Goal: Task Accomplishment & Management: Manage account settings

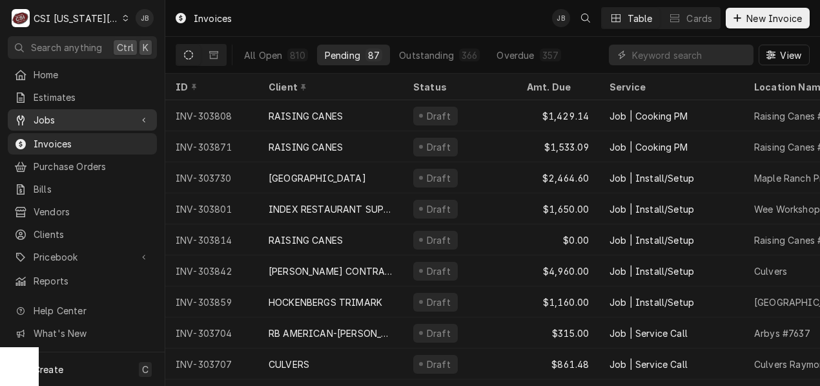
click at [59, 116] on span "Jobs" at bounding box center [83, 120] width 98 height 14
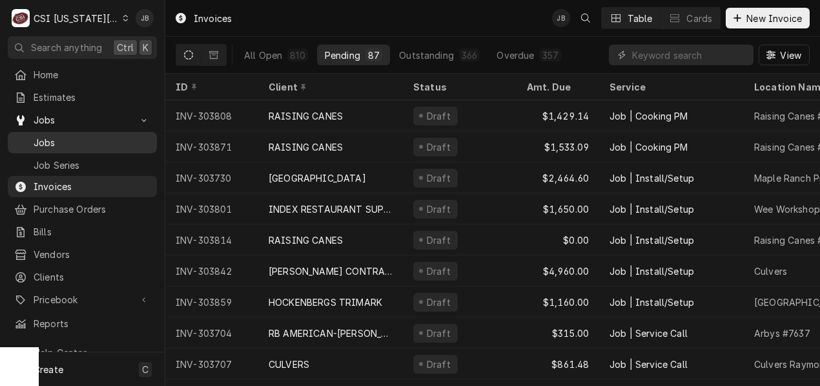
click at [72, 132] on link "Jobs" at bounding box center [82, 142] width 149 height 21
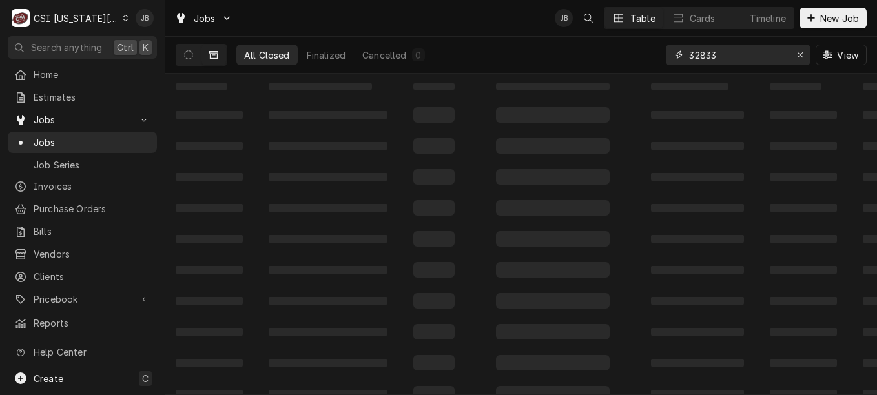
click at [719, 54] on input "32833" at bounding box center [737, 55] width 97 height 21
drag, startPoint x: 719, startPoint y: 54, endPoint x: 652, endPoint y: 61, distance: 68.3
click at [652, 61] on div "All Closed 3 Finalized 3 Cancelled 0 32833 View" at bounding box center [521, 55] width 691 height 36
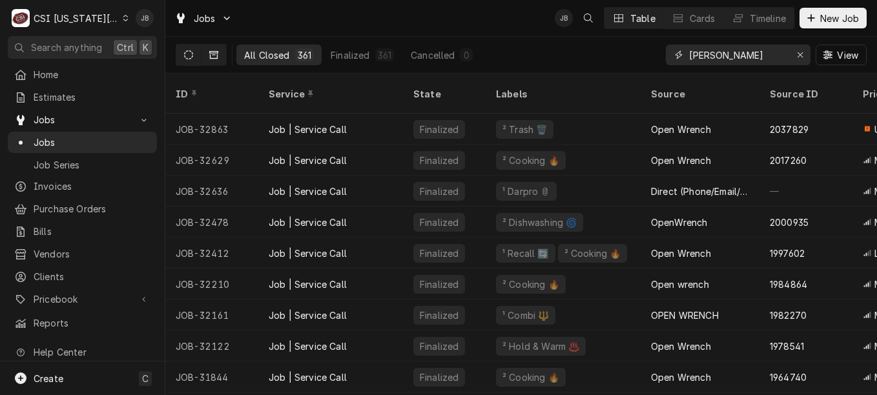
type input "jack tack"
click at [192, 63] on button "Dynamic Content Wrapper" at bounding box center [188, 55] width 25 height 21
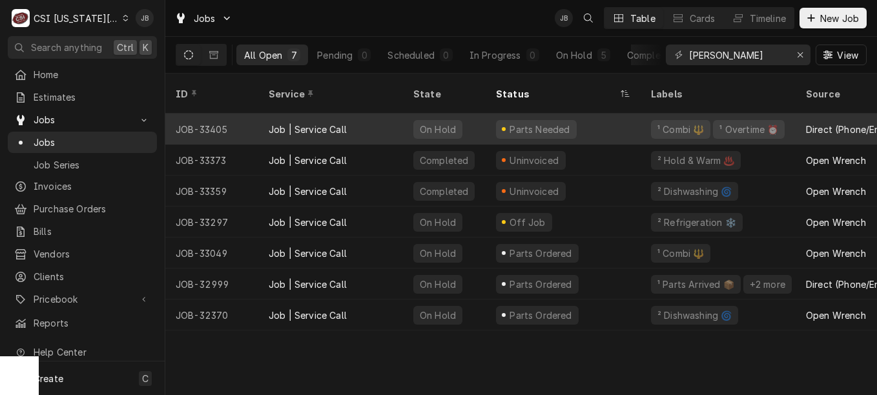
click at [360, 121] on div "Job | Service Call" at bounding box center [330, 129] width 145 height 31
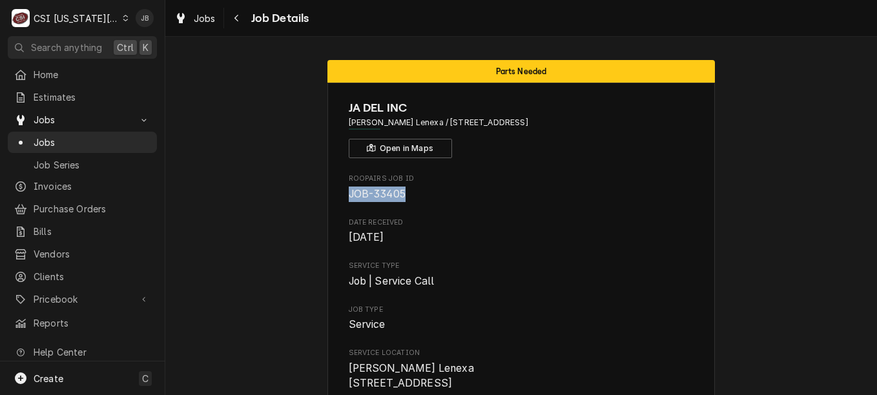
drag, startPoint x: 403, startPoint y: 190, endPoint x: 338, endPoint y: 202, distance: 66.4
copy span "JOB-33405"
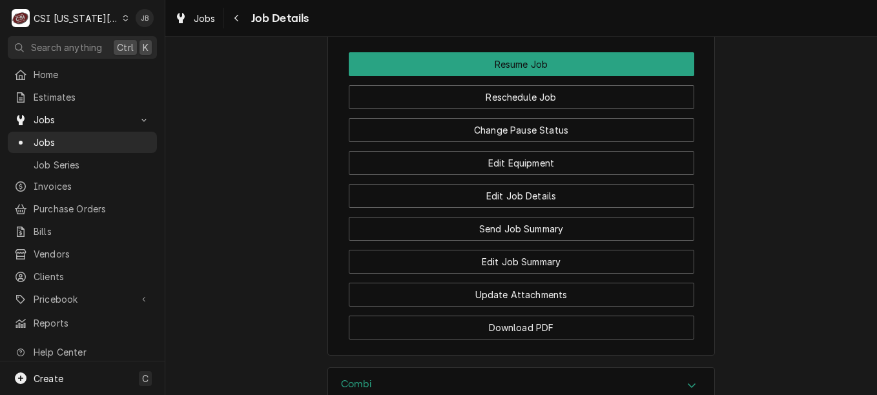
scroll to position [1979, 0]
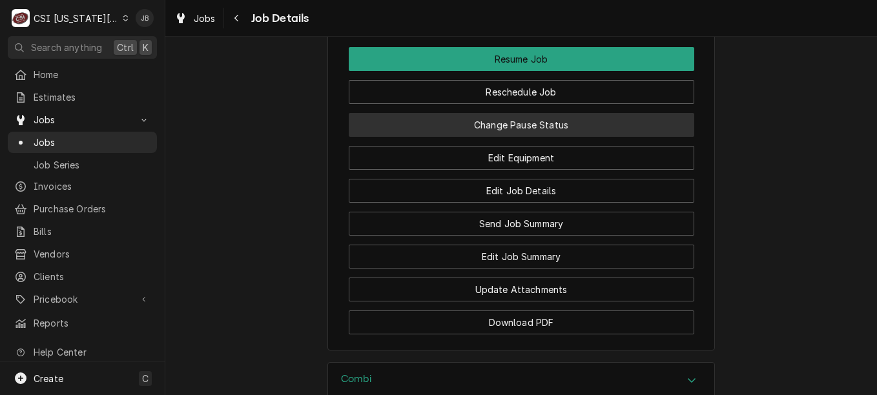
click at [497, 127] on button "Change Pause Status" at bounding box center [522, 125] width 346 height 24
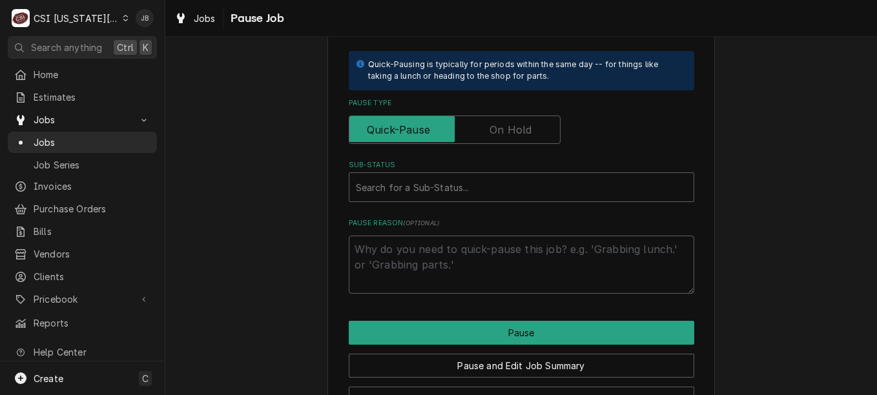
scroll to position [287, 0]
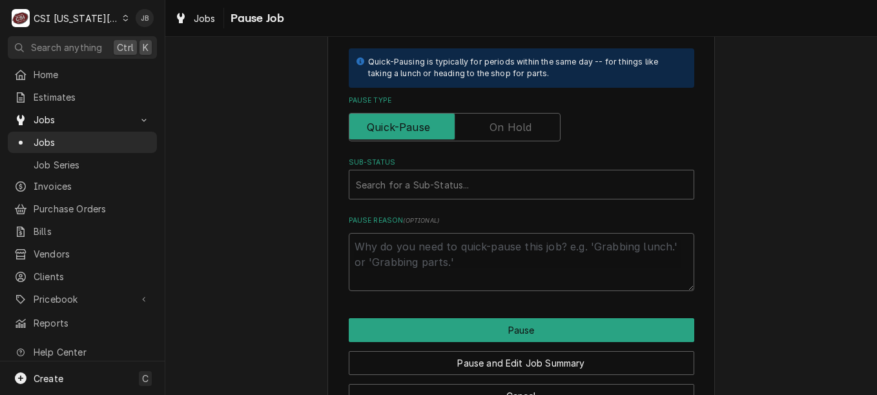
click at [470, 106] on div "Pause Type" at bounding box center [522, 119] width 346 height 46
click at [471, 121] on input "Pause Type" at bounding box center [455, 127] width 200 height 28
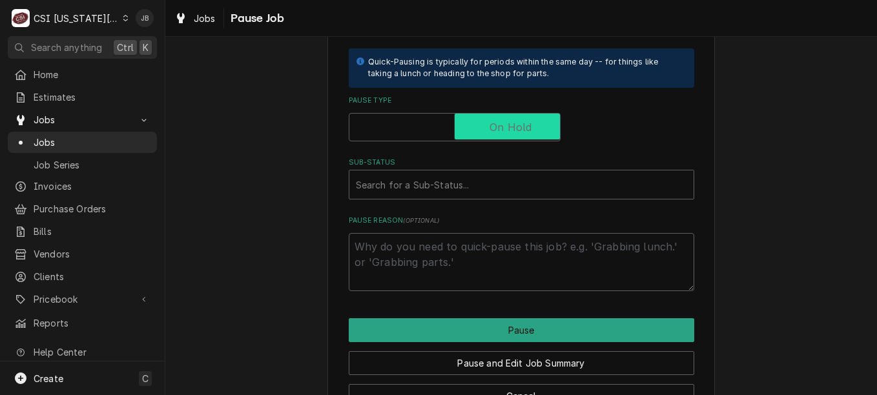
checkbox input "true"
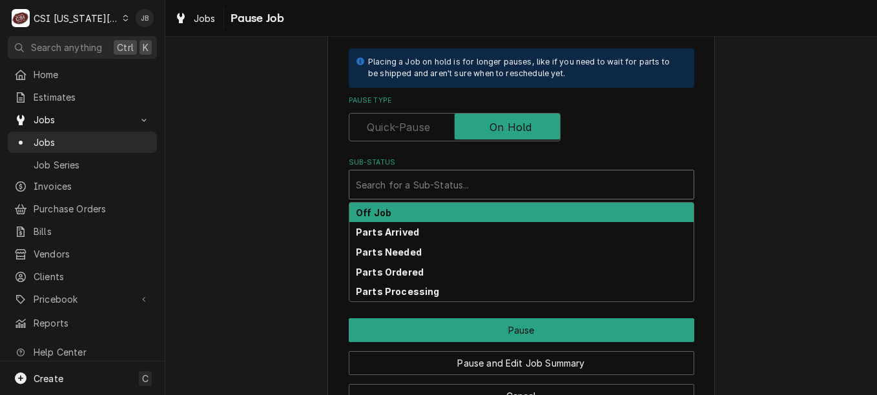
click at [481, 178] on div "Sub-Status" at bounding box center [521, 184] width 331 height 23
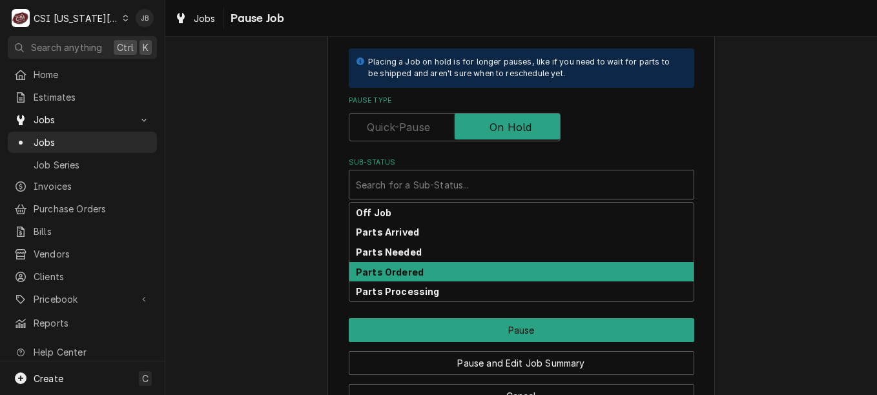
click at [470, 273] on div "Parts Ordered" at bounding box center [521, 272] width 344 height 20
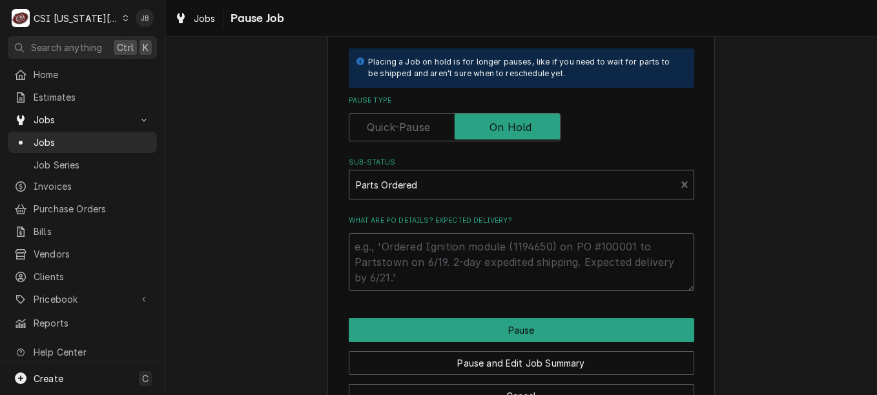
click at [398, 245] on textarea "What are PO details? Expected delivery?" at bounding box center [522, 262] width 346 height 58
type textarea "x"
type textarea "P"
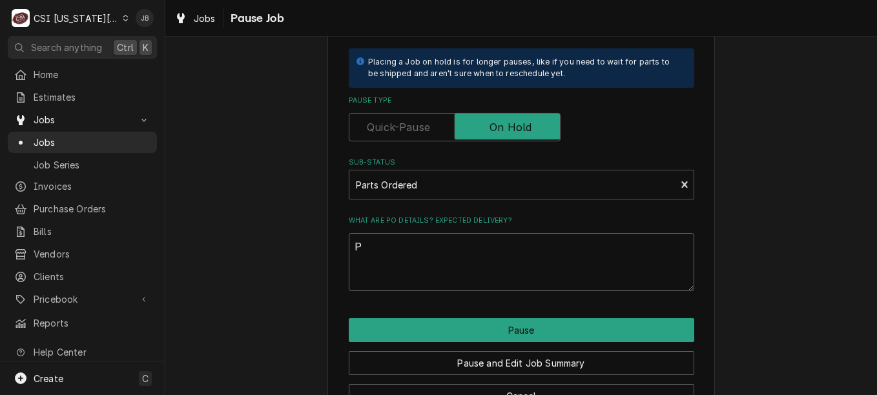
type textarea "x"
type textarea "Po"
type textarea "x"
type textarea "Por"
type textarea "x"
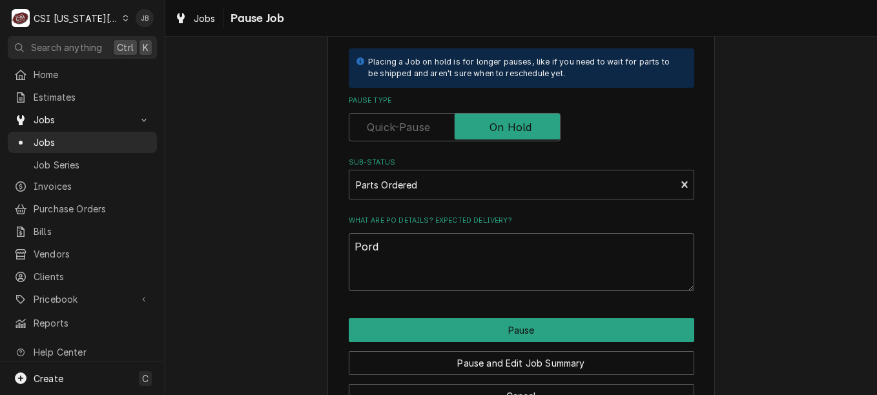
type textarea "Porde"
type textarea "x"
type textarea "Porder"
type textarea "x"
type textarea "Pordere"
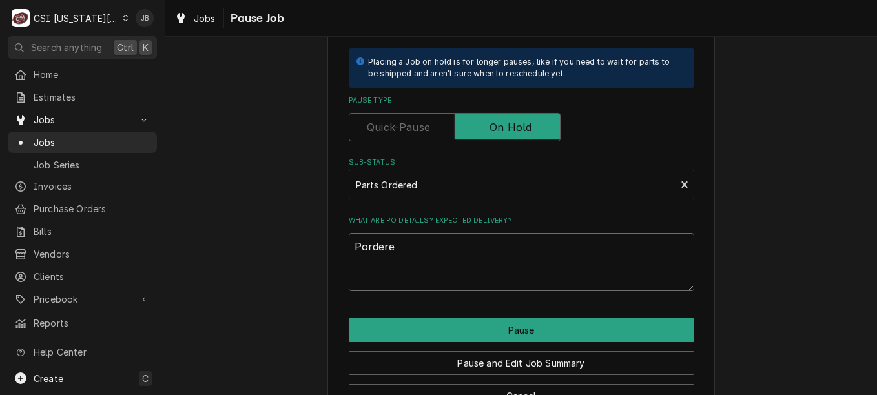
type textarea "x"
type textarea "Pordered"
type textarea "x"
type textarea "Pordered"
type textarea "x"
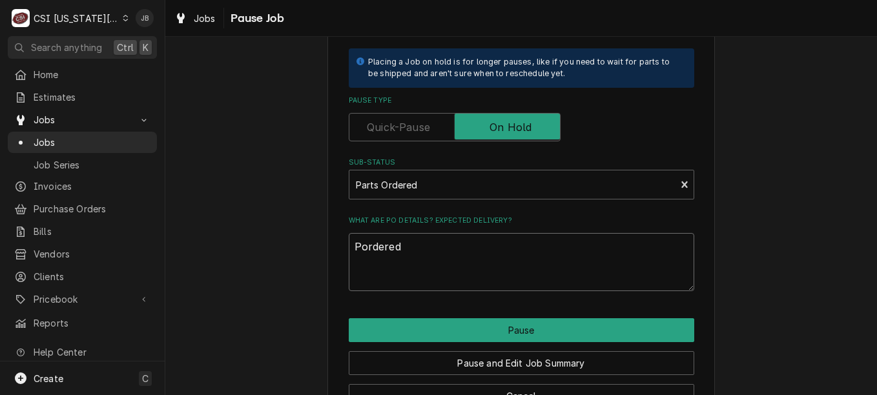
type textarea "Pordered"
type textarea "x"
type textarea "Pordere"
type textarea "x"
type textarea "Porder"
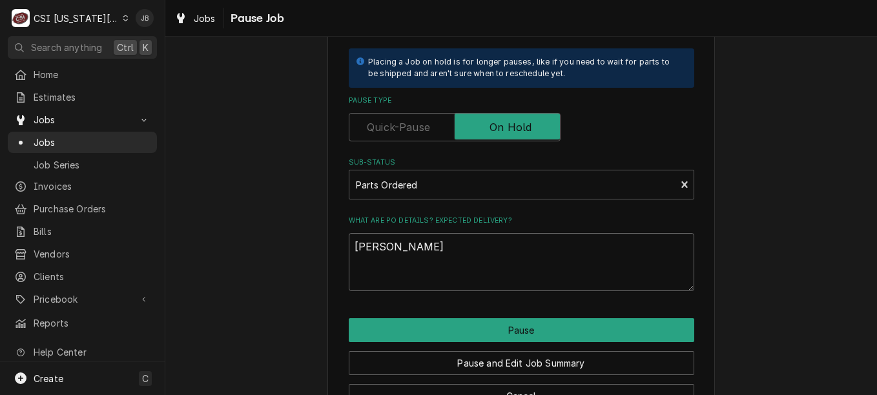
type textarea "x"
type textarea "Porde"
type textarea "x"
type textarea "Pord"
type textarea "x"
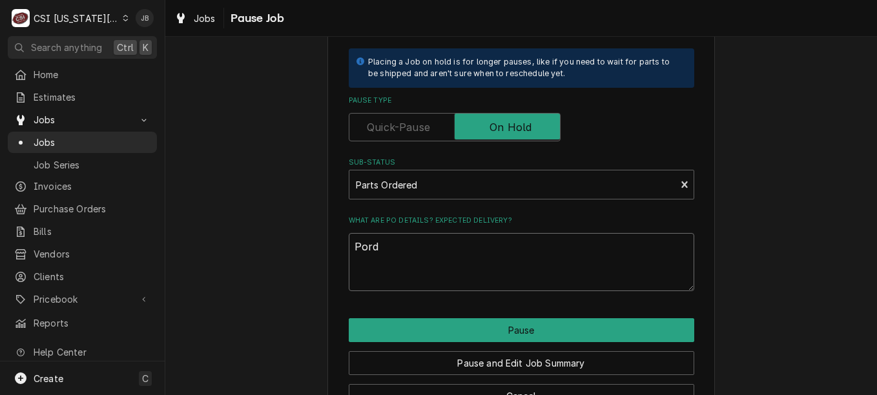
type textarea "Por"
type textarea "x"
type textarea "Po"
type textarea "x"
type textarea "P"
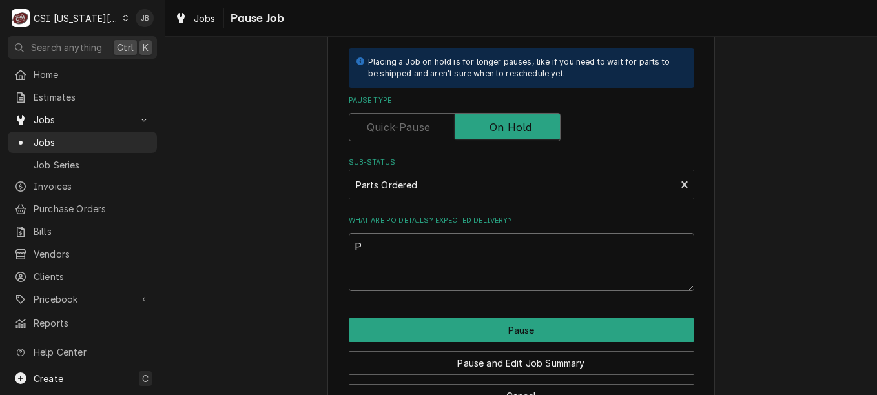
type textarea "x"
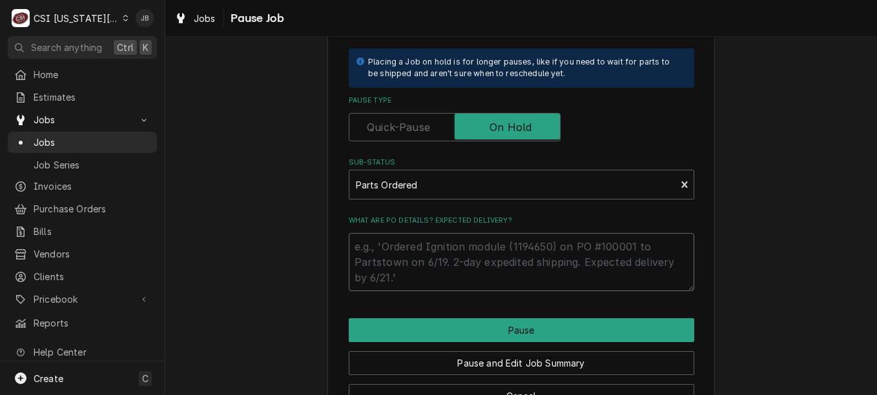
type textarea "x"
type textarea "O"
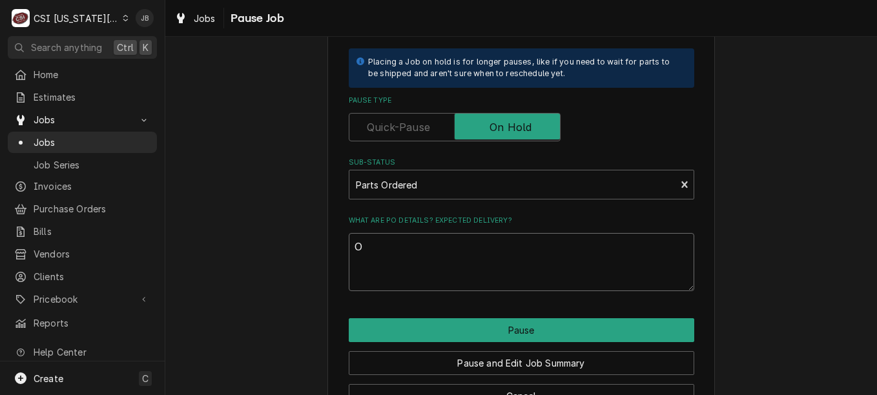
type textarea "x"
type textarea "Or"
type textarea "x"
type textarea "Ord"
type textarea "x"
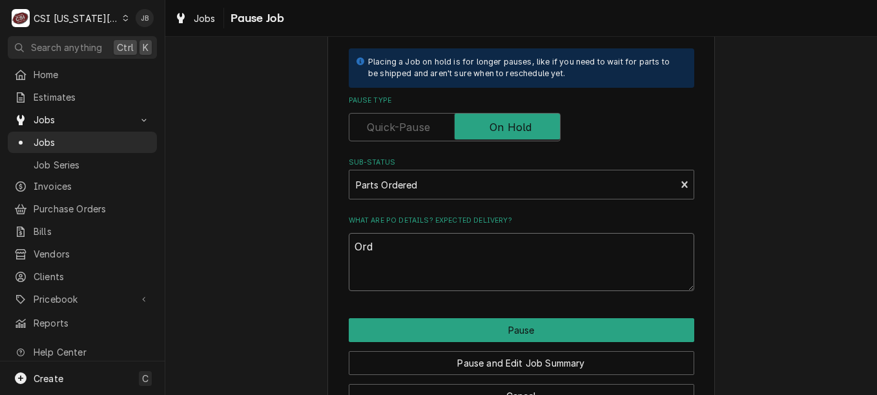
type textarea "Orde"
type textarea "x"
type textarea "Order"
type textarea "x"
type textarea "Ordere"
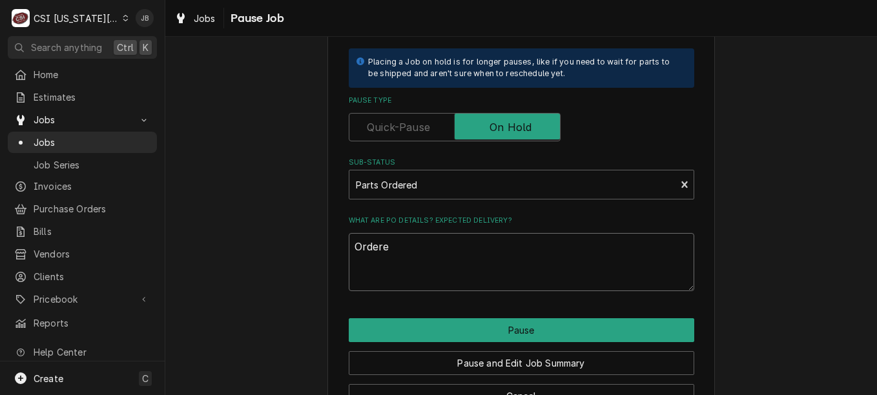
type textarea "x"
type textarea "Ordered"
type textarea "x"
type textarea "Ordered"
type textarea "x"
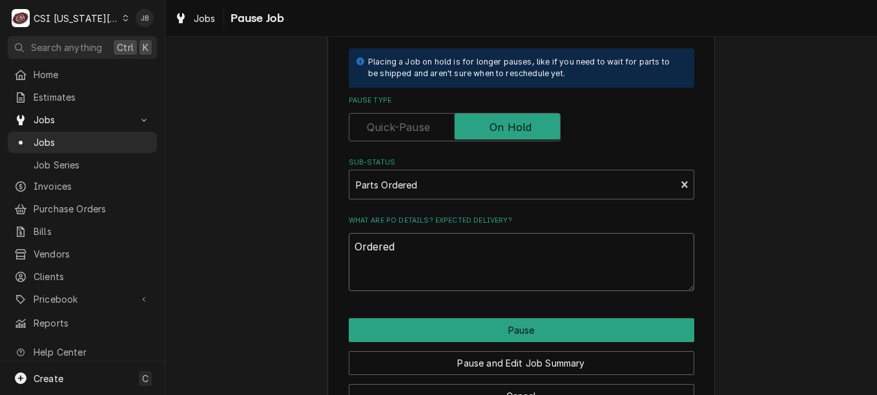
type textarea "Ordered o"
type textarea "x"
type textarea "Ordered on"
type textarea "x"
type textarea "Ordered on"
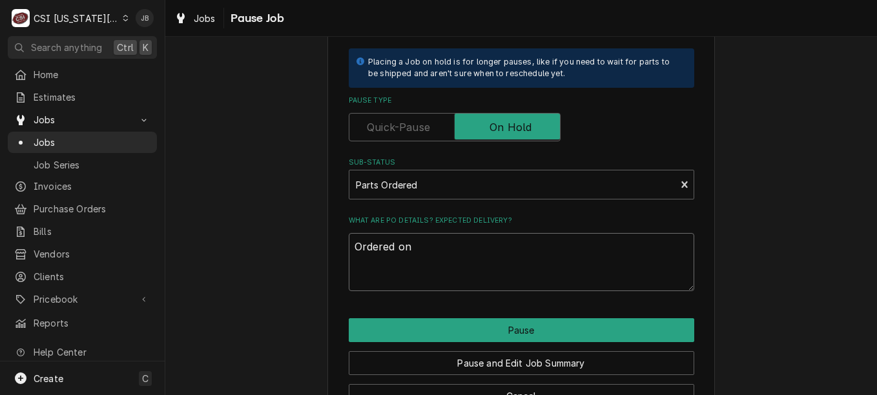
type textarea "x"
type textarea "Ordered on P"
type textarea "x"
type textarea "Ordered on PO"
type textarea "x"
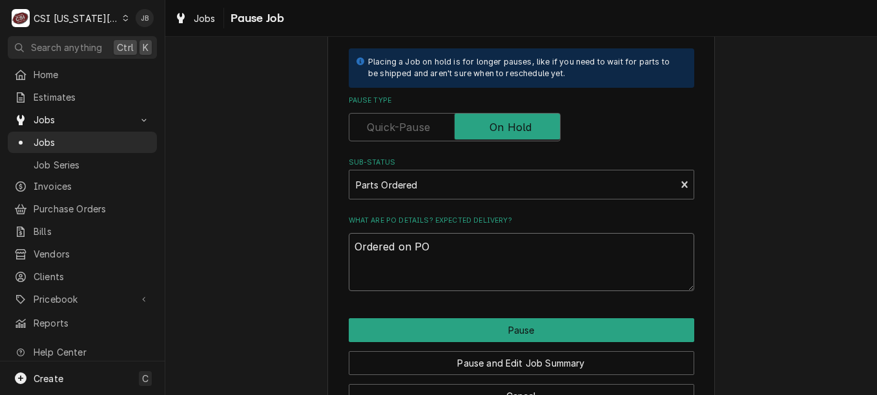
type textarea "Ordered on P"
type textarea "x"
type textarea "Ordered on"
type textarea "x"
type textarea "Ordered on P"
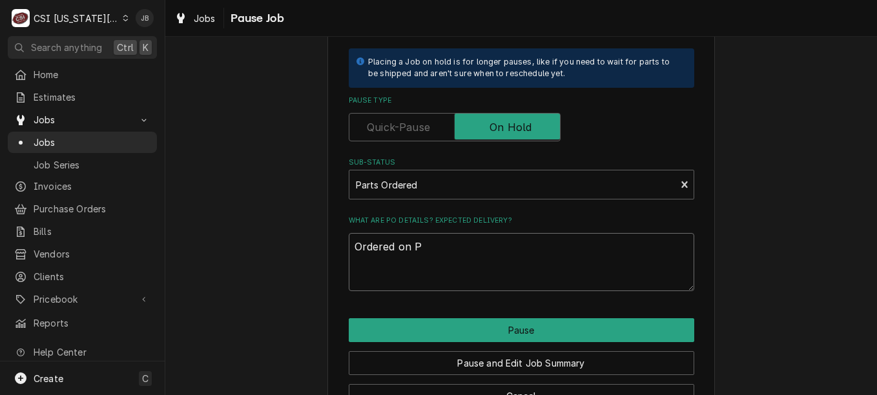
type textarea "x"
type textarea "Ordered on PO"
paste textarea "301773"
type textarea "x"
type textarea "Ordered on PO301773"
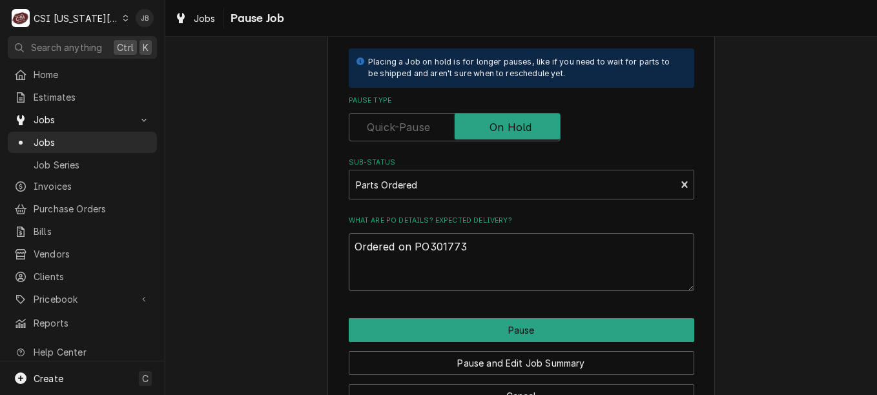
click at [427, 241] on textarea "Ordered on PO301773" at bounding box center [522, 262] width 346 height 58
type textarea "x"
type textarea "Ordered on PO-301773"
click at [486, 242] on textarea "Ordered on PO-301773" at bounding box center [522, 262] width 346 height 58
type textarea "x"
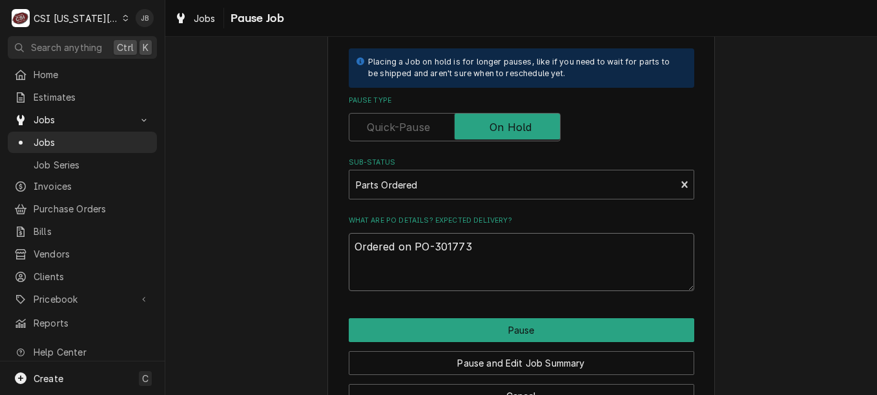
type textarea "Ordered on PO-301773"
type textarea "x"
type textarea "Ordered on PO-301773 N"
type textarea "x"
type textarea "Ordered on PO-301773 ND"
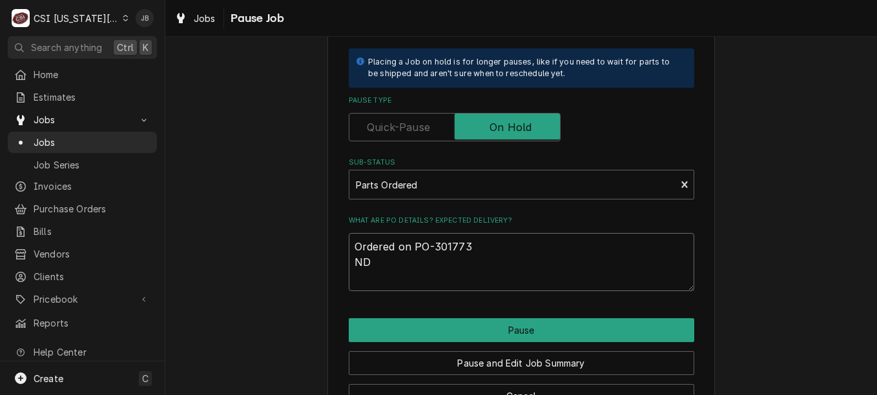
type textarea "x"
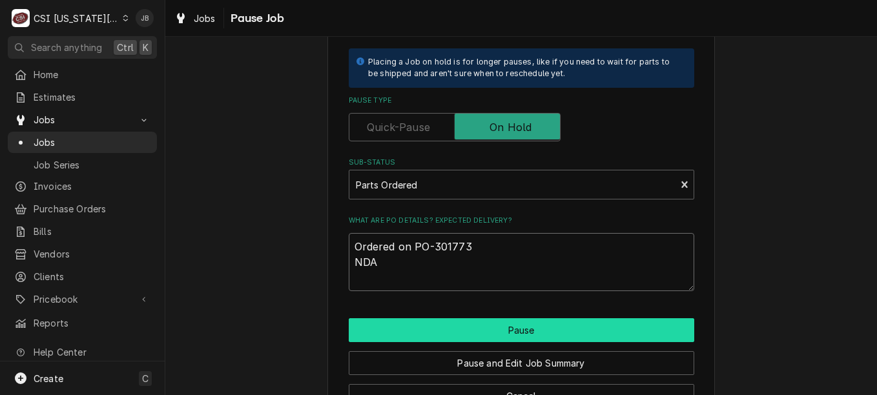
type textarea "Ordered on PO-301773 NDA"
click at [434, 333] on button "Pause" at bounding box center [522, 330] width 346 height 24
type textarea "x"
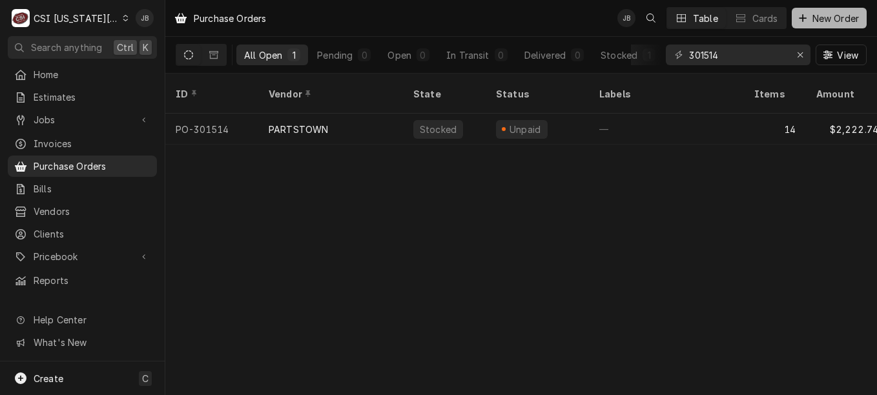
click at [824, 19] on span "New Order" at bounding box center [836, 19] width 52 height 14
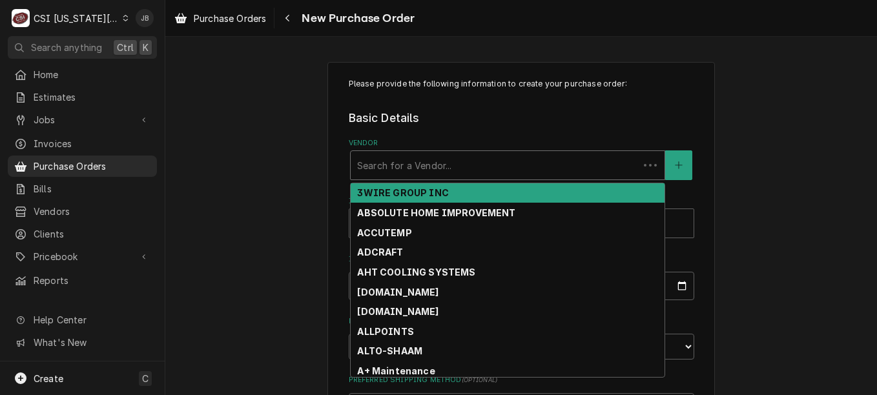
click at [446, 159] on div "Vendor" at bounding box center [494, 165] width 275 height 23
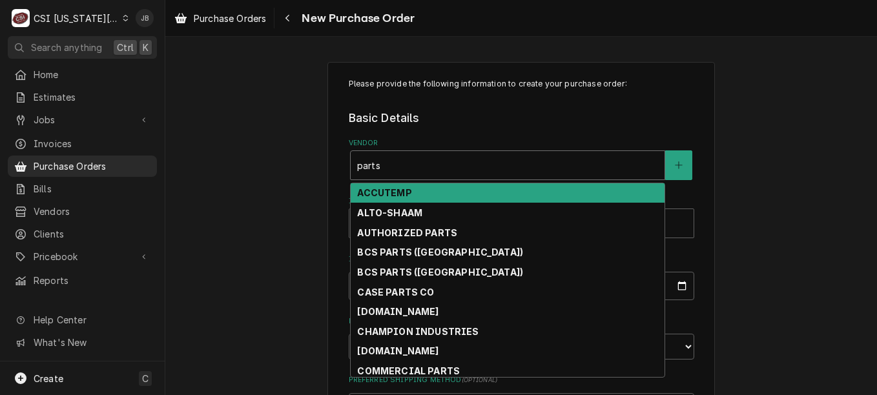
type input "partst"
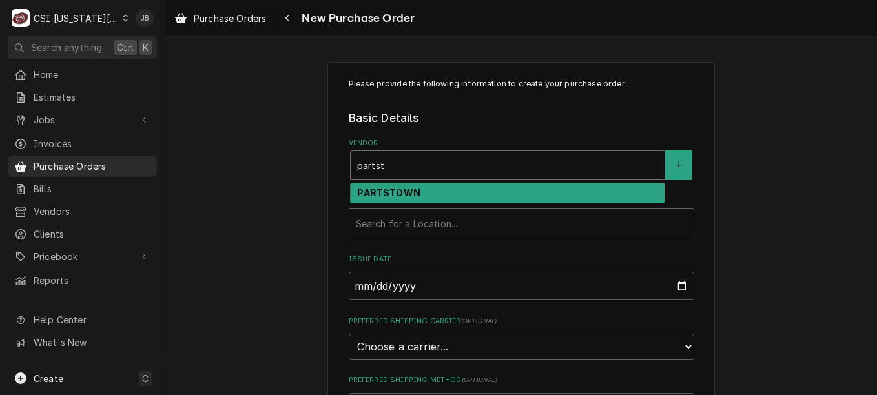
click at [406, 190] on strong "PARTSTOWN" at bounding box center [388, 192] width 63 height 11
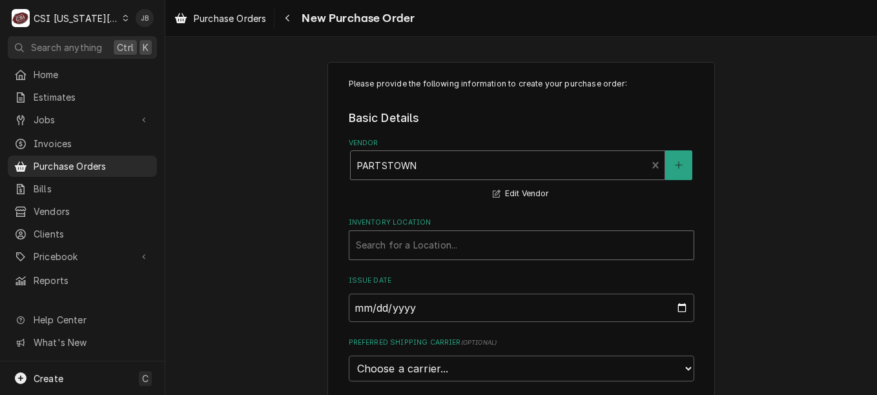
click at [378, 249] on div "Inventory Location" at bounding box center [521, 245] width 331 height 23
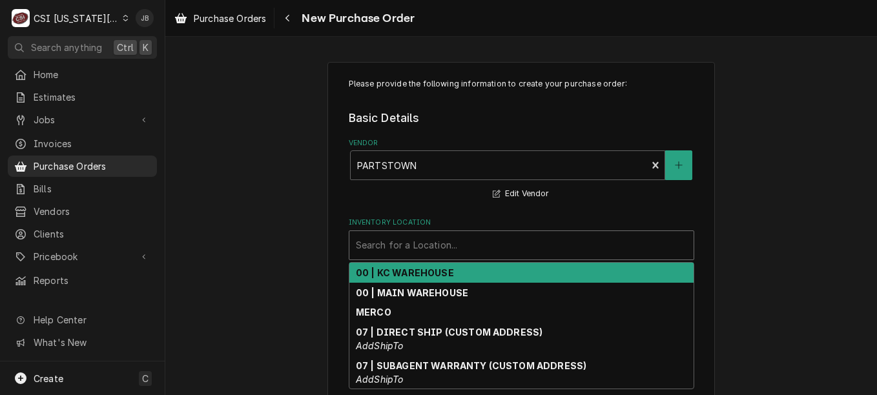
click at [371, 272] on strong "00 | KC WAREHOUSE" at bounding box center [405, 272] width 98 height 11
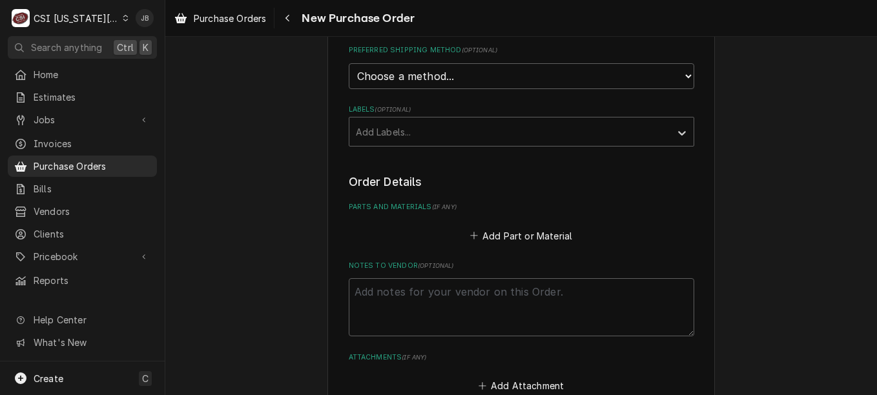
scroll to position [360, 0]
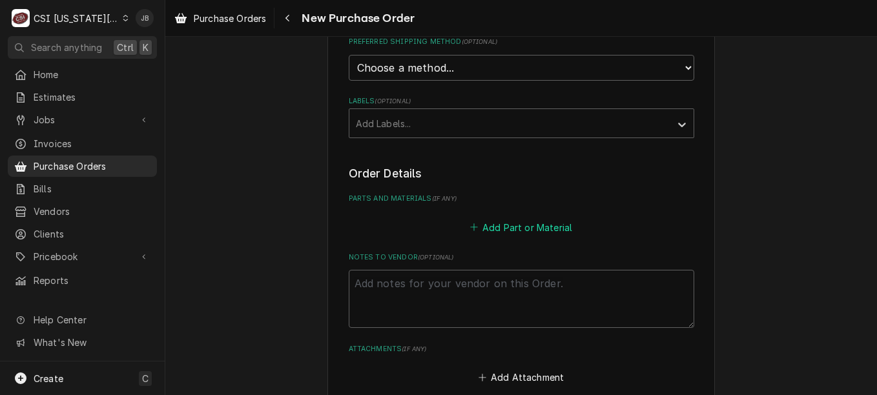
click at [523, 223] on button "Add Part or Material" at bounding box center [521, 227] width 107 height 18
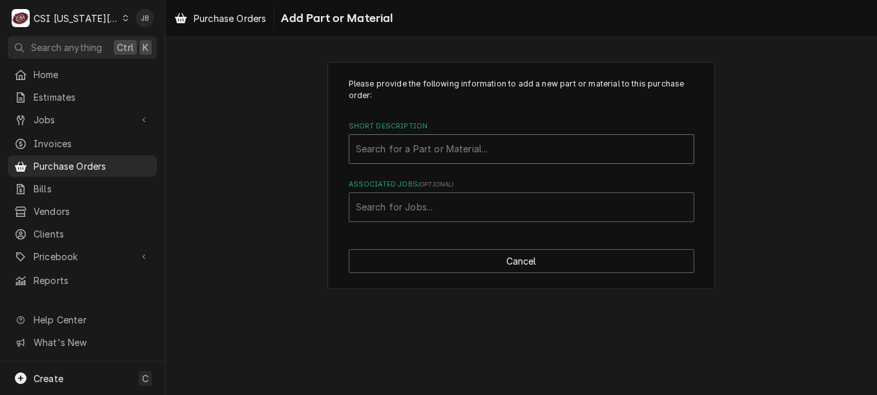
click at [393, 155] on div "Short Description" at bounding box center [521, 149] width 331 height 23
type input "5017541"
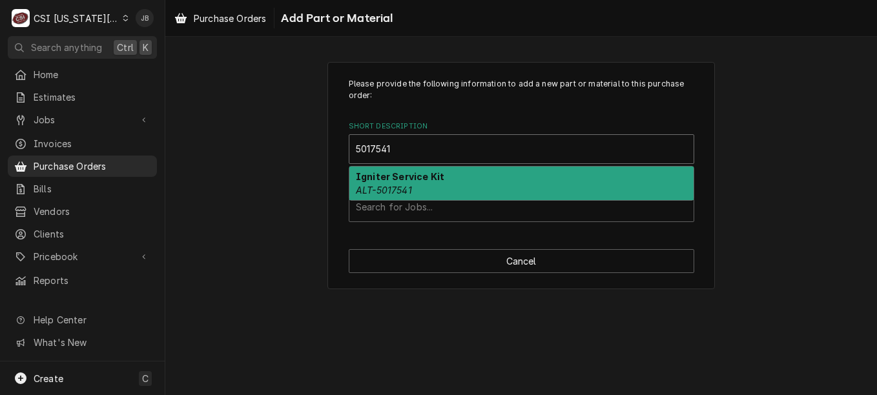
click at [391, 194] on em "ALT-5017541" at bounding box center [384, 190] width 56 height 11
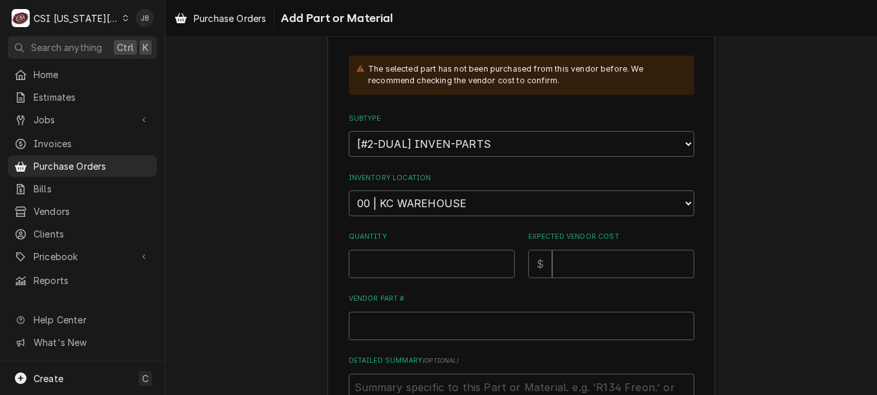
scroll to position [202, 0]
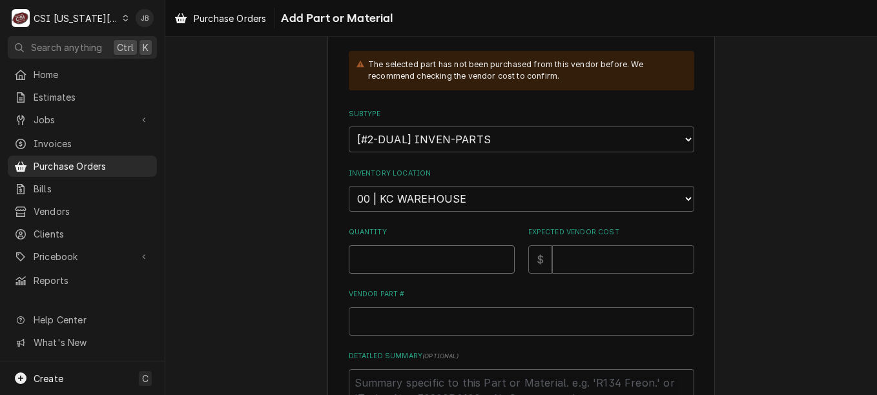
click at [361, 263] on input "Quantity" at bounding box center [432, 259] width 166 height 28
type textarea "x"
type input "2"
click at [586, 253] on input "Expected Vendor Cost" at bounding box center [623, 259] width 142 height 28
click at [364, 323] on input "Vendor Part #" at bounding box center [522, 321] width 346 height 28
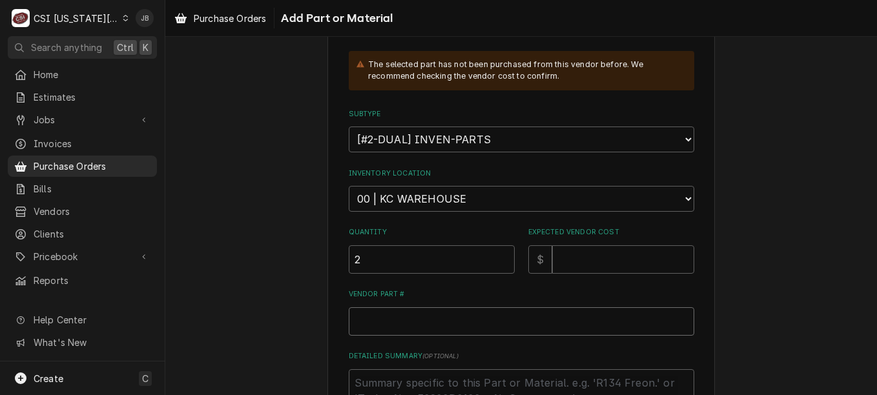
type textarea "x"
type input "5"
type textarea "x"
type input "50"
type textarea "x"
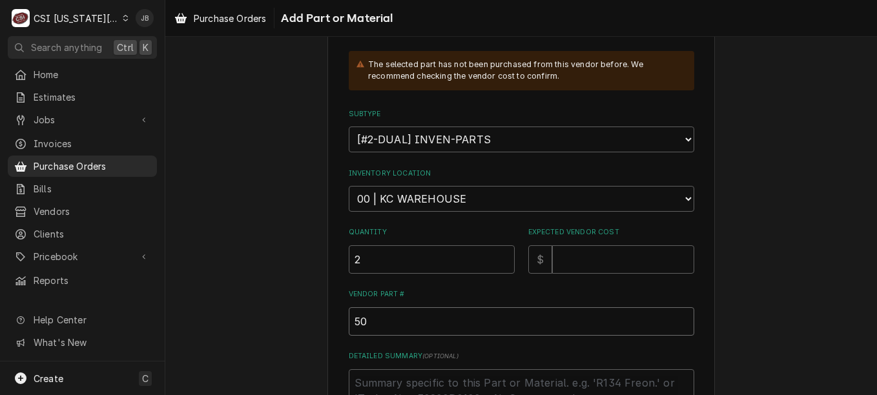
type input "501"
type textarea "x"
type input "5017"
type textarea "x"
type input "50175"
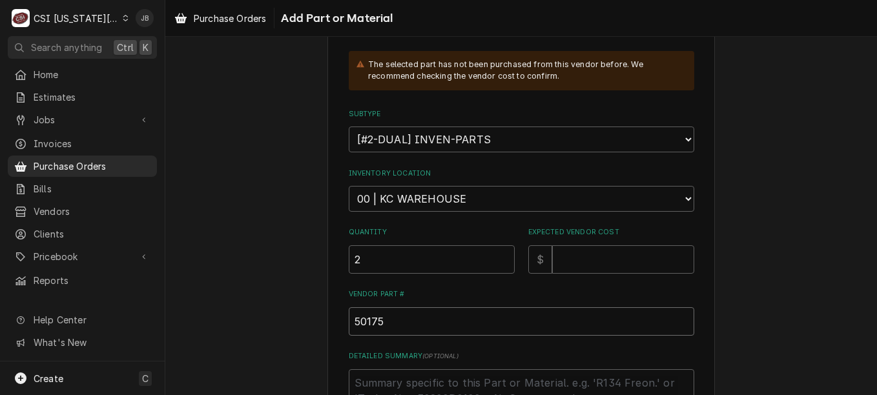
type textarea "x"
type input "501754"
type textarea "x"
type input "5017541"
click at [863, 233] on div "Please provide the following information to add a new part or material to this …" at bounding box center [521, 206] width 712 height 716
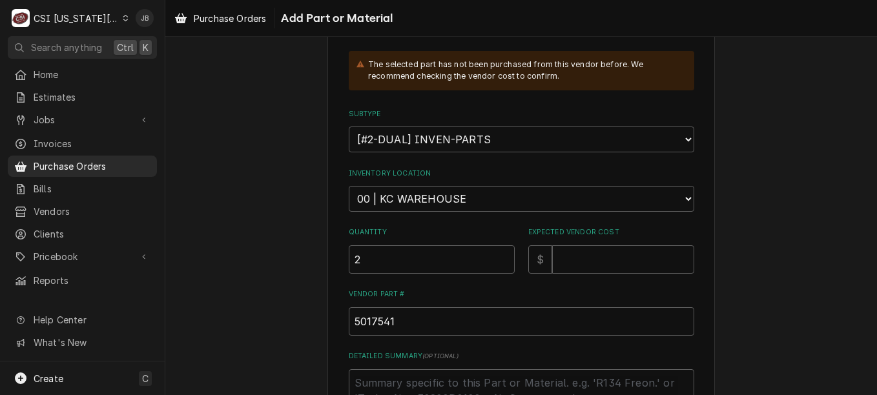
drag, startPoint x: 863, startPoint y: 233, endPoint x: 863, endPoint y: 246, distance: 12.9
click at [863, 246] on div "Please provide the following information to add a new part or material to this …" at bounding box center [521, 206] width 712 height 716
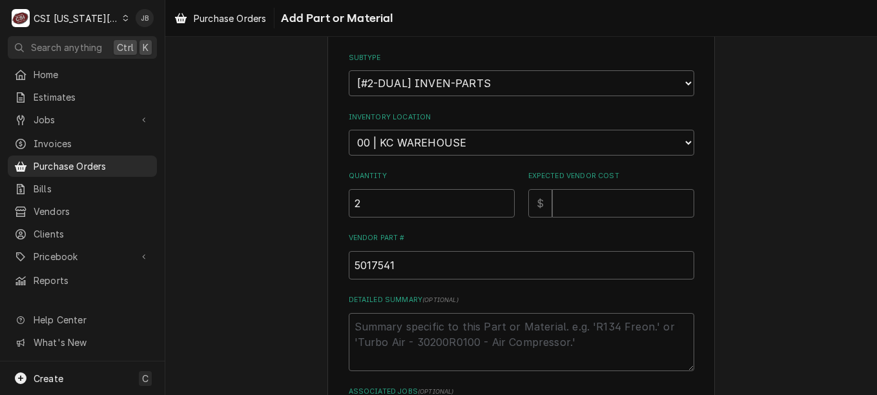
scroll to position [260, 0]
click at [632, 137] on select "Choose a location... 00 | KC WAREHOUSE 00 | MAIN WAREHOUSE 01 | BRIAN BREAZIER …" at bounding box center [522, 142] width 346 height 26
select select "2781"
click at [349, 129] on select "Choose a location... 00 | KC WAREHOUSE 00 | MAIN WAREHOUSE 01 | BRIAN BREAZIER …" at bounding box center [522, 142] width 346 height 26
type textarea "x"
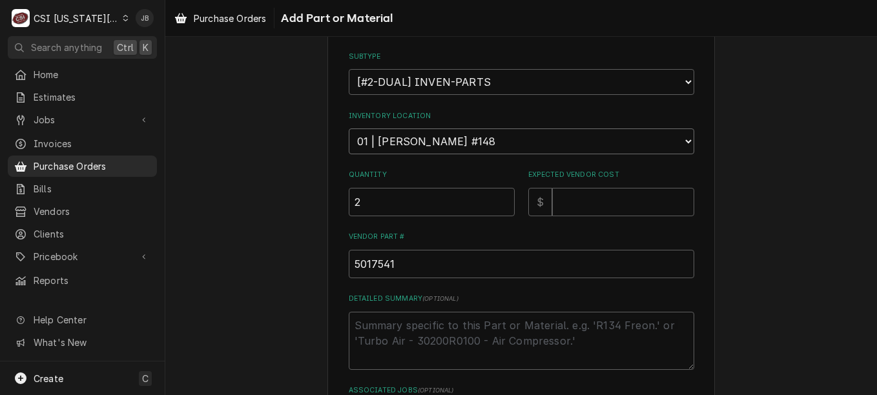
scroll to position [371, 0]
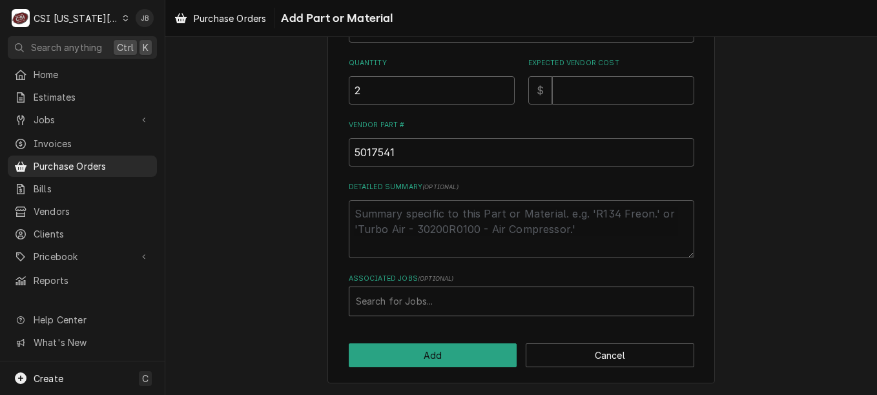
click at [462, 307] on div "Associated Jobs" at bounding box center [521, 301] width 331 height 23
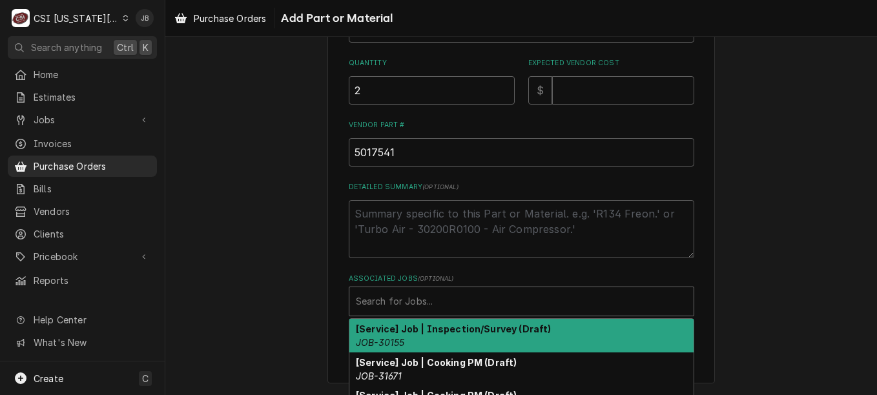
paste input "JOB-33405"
type input "JOB-33405"
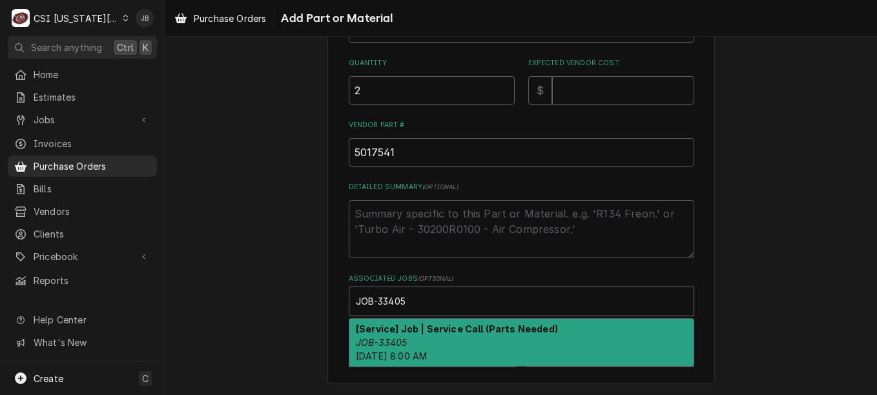
click at [455, 341] on div "[Service] Job | Service Call (Parts Needed) JOB-33405 Sun, Oct 12th, 2025 - 8:0…" at bounding box center [521, 342] width 344 height 47
type textarea "x"
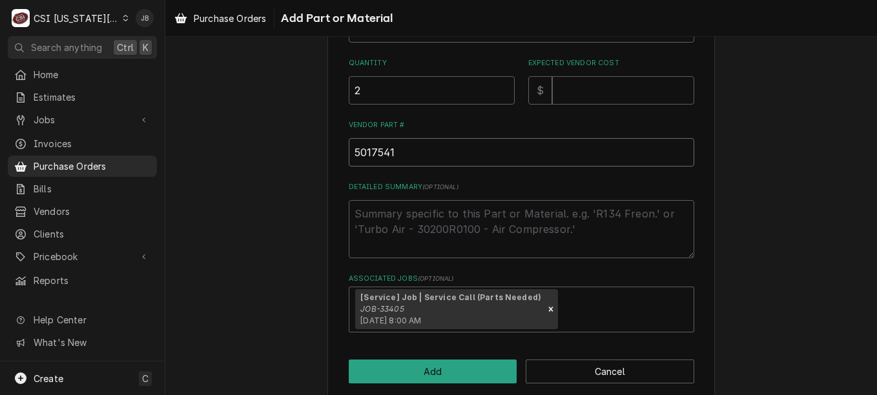
drag, startPoint x: 410, startPoint y: 146, endPoint x: 293, endPoint y: 175, distance: 121.1
click at [293, 175] on div "Please provide the following information to add a new part or material to this …" at bounding box center [521, 45] width 712 height 732
click at [430, 375] on button "Add" at bounding box center [433, 372] width 169 height 24
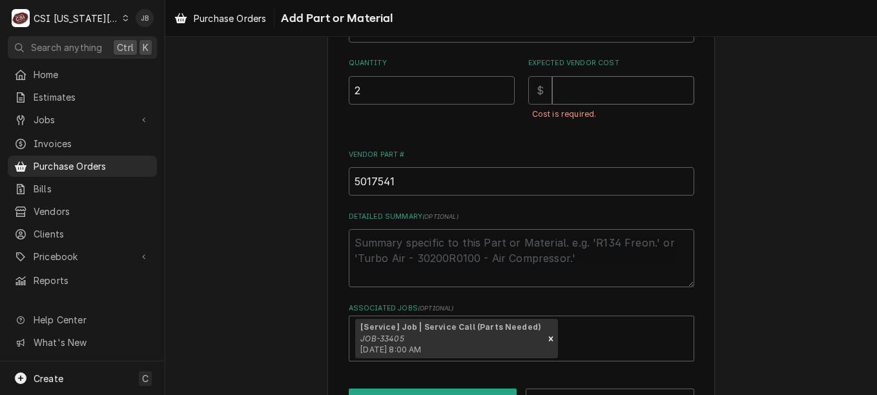
click at [557, 94] on input "Expected Vendor Cost" at bounding box center [623, 90] width 142 height 28
type textarea "x"
type input "2"
type textarea "x"
type input "201"
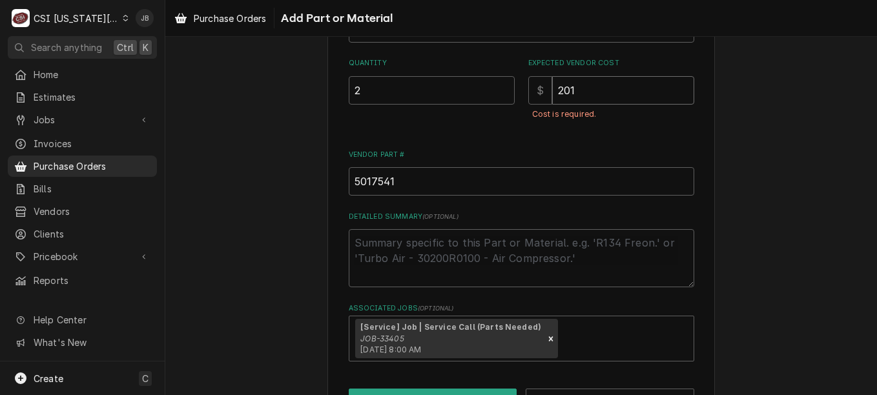
type textarea "x"
type input "201.3"
type textarea "x"
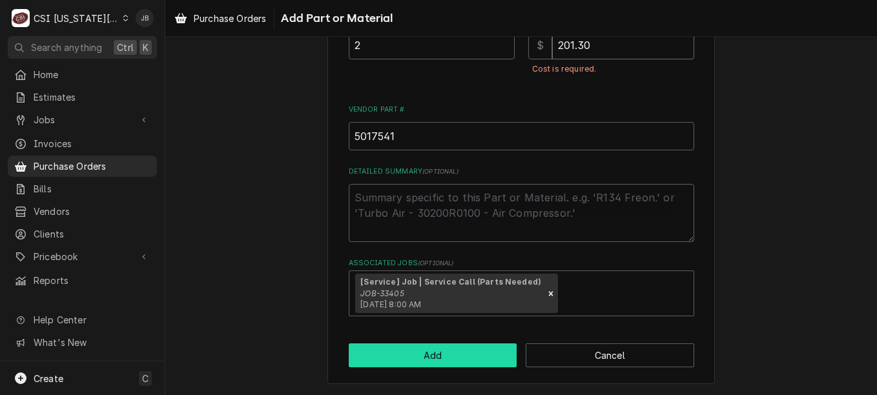
type input "201.30"
click at [451, 355] on button "Add" at bounding box center [433, 356] width 169 height 24
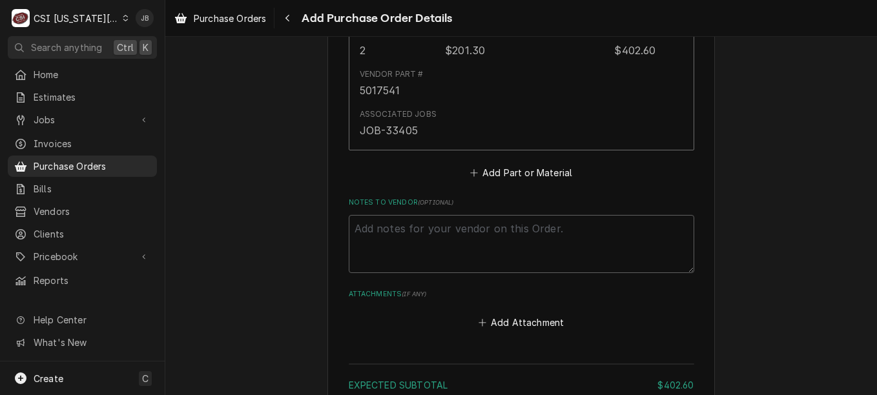
scroll to position [834, 0]
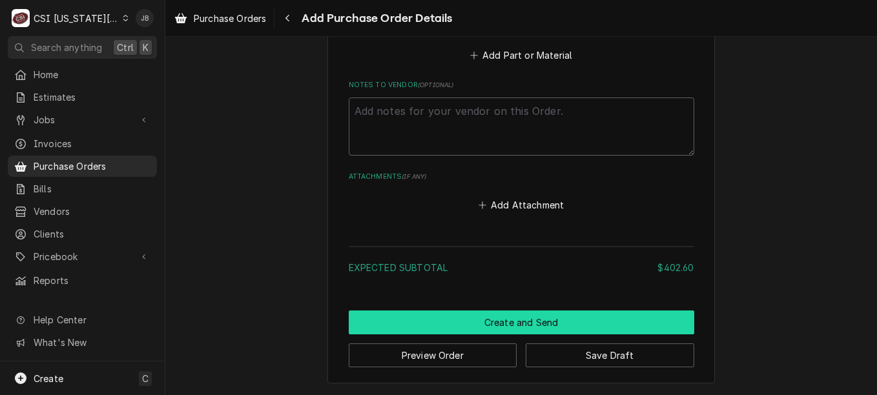
click at [576, 322] on button "Create and Send" at bounding box center [522, 323] width 346 height 24
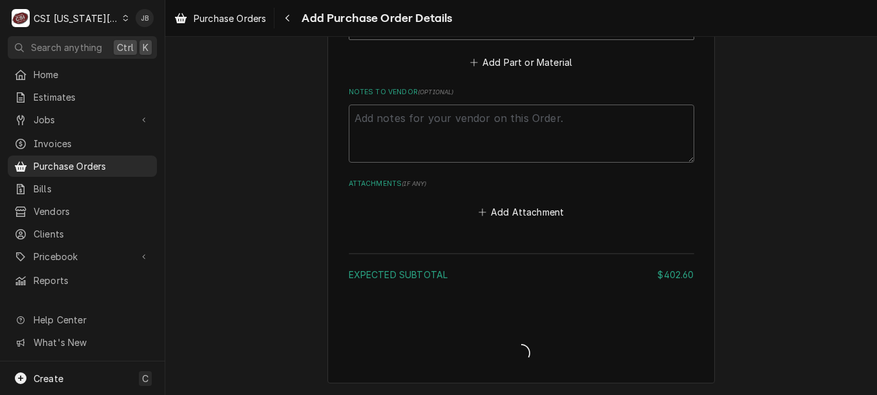
type textarea "x"
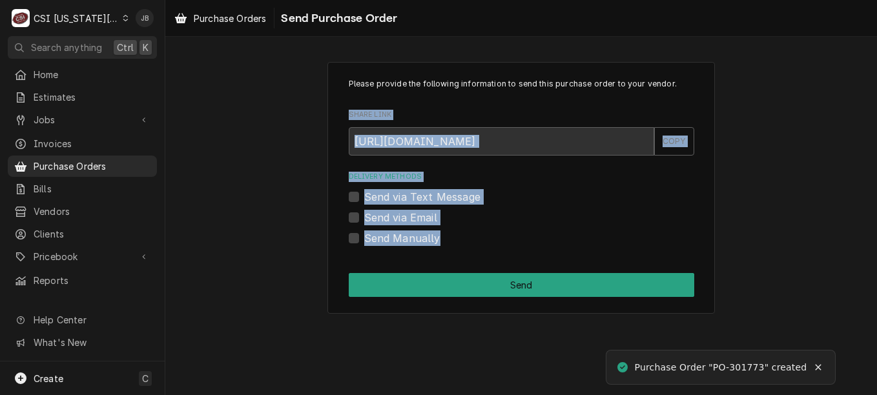
click at [873, 253] on div "Please provide the following information to send this purchase order to your ve…" at bounding box center [521, 187] width 712 height 274
click at [526, 218] on div "Send via Email" at bounding box center [522, 217] width 346 height 15
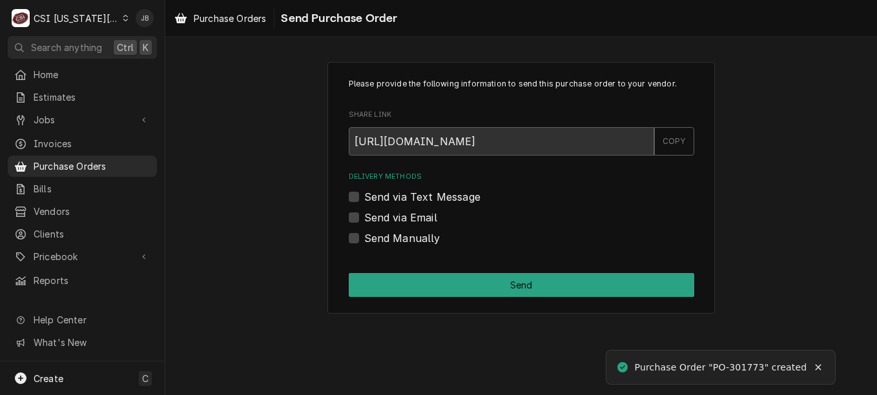
click at [415, 236] on label "Send Manually" at bounding box center [402, 238] width 76 height 15
click at [415, 236] on input "Send Manually" at bounding box center [537, 245] width 346 height 28
checkbox input "true"
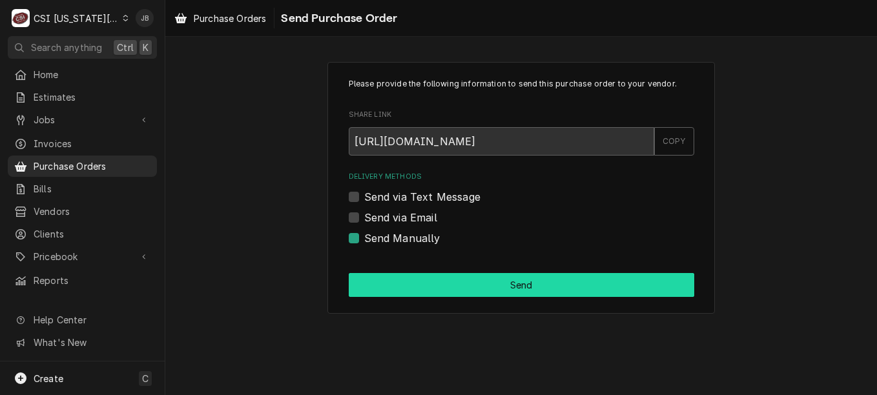
click at [475, 277] on button "Send" at bounding box center [522, 285] width 346 height 24
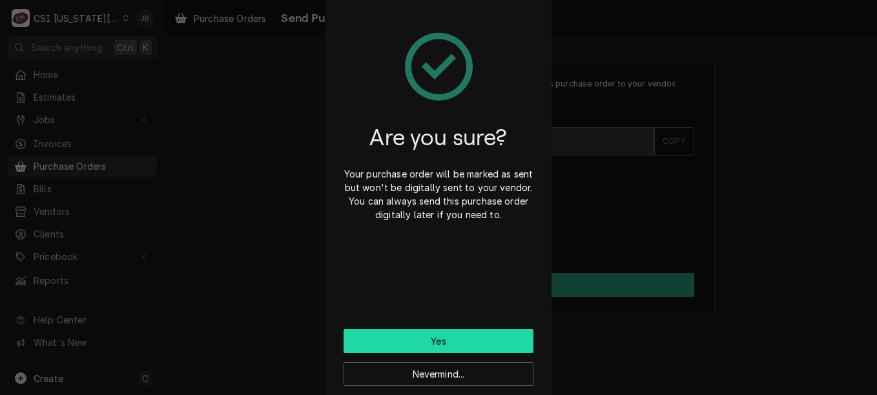
click at [451, 342] on button "Yes" at bounding box center [439, 341] width 190 height 24
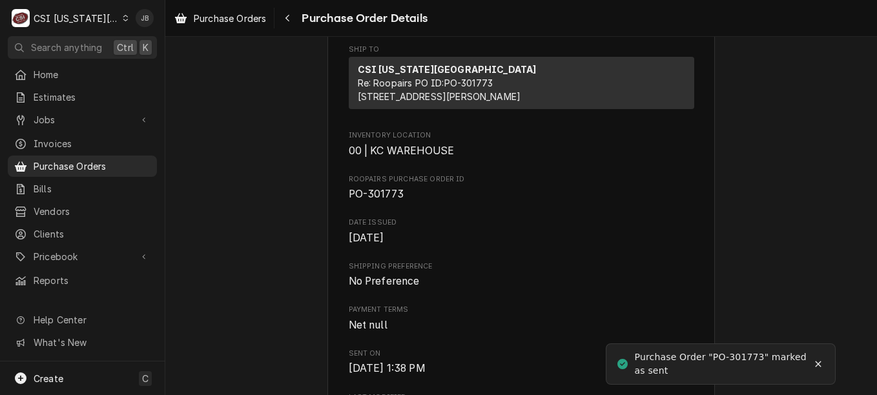
scroll to position [316, 0]
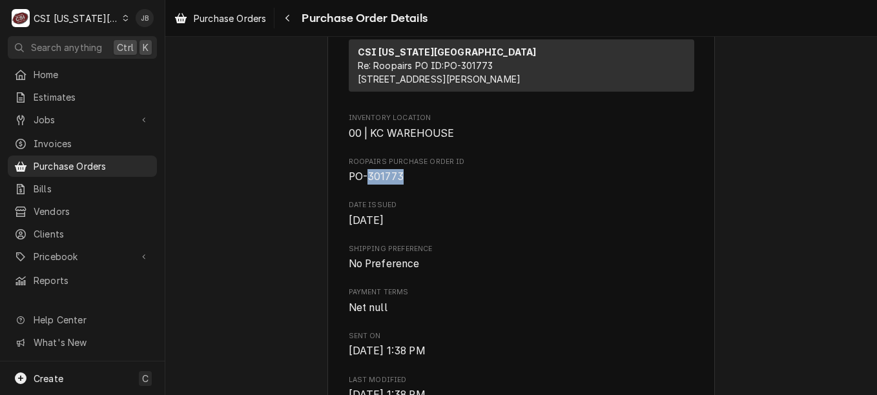
drag, startPoint x: 402, startPoint y: 225, endPoint x: 362, endPoint y: 223, distance: 39.4
click at [362, 185] on span "PO-301773" at bounding box center [522, 176] width 346 height 15
copy span "301773"
click at [530, 228] on div "Date Issued [DATE]" at bounding box center [522, 214] width 346 height 28
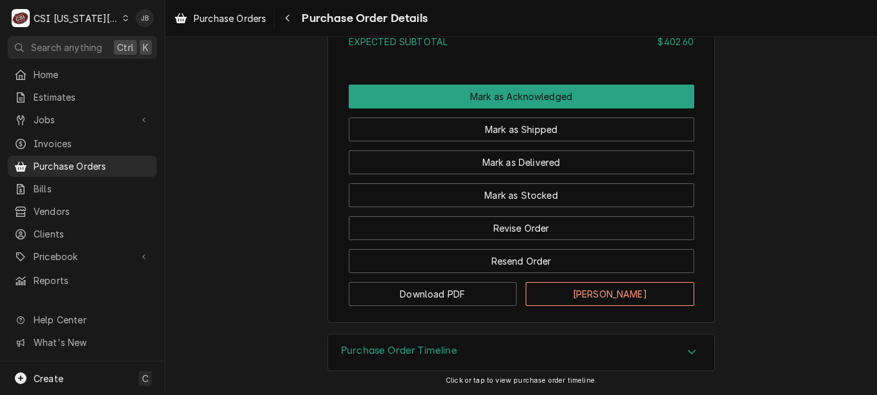
scroll to position [1119, 0]
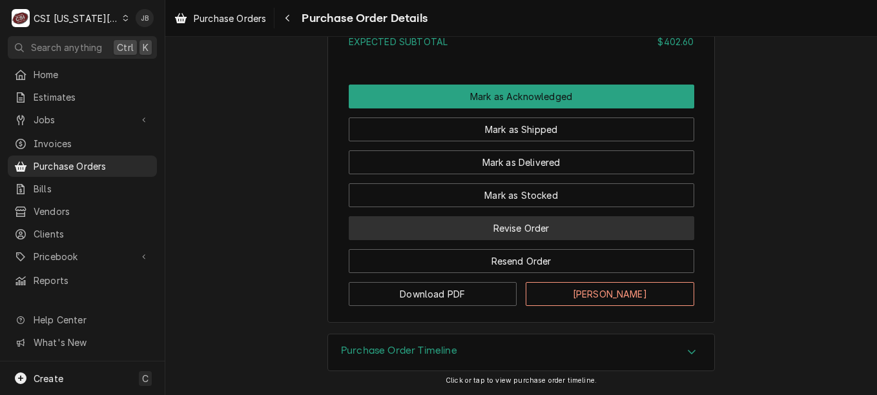
click at [522, 240] on button "Revise Order" at bounding box center [522, 228] width 346 height 24
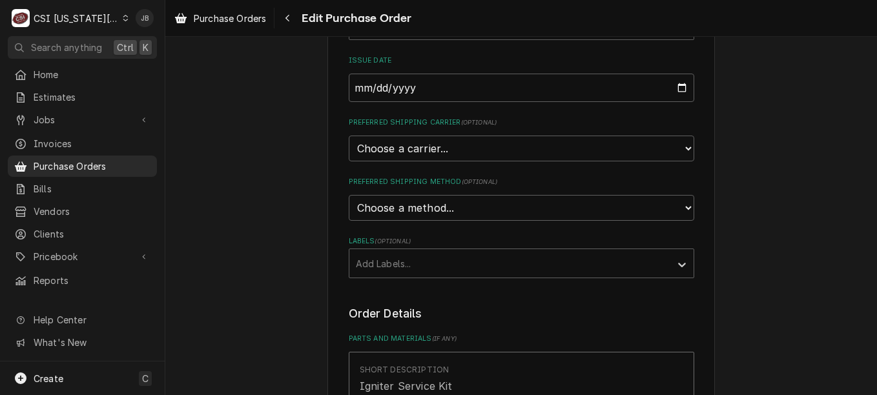
scroll to position [271, 0]
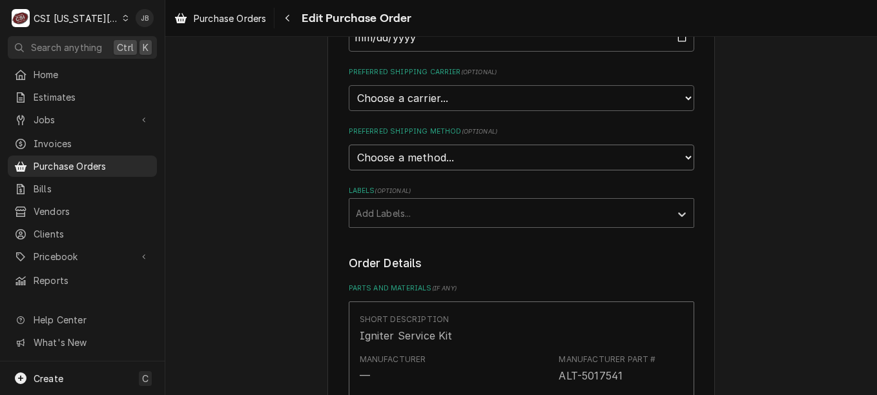
click at [565, 149] on select "Choose a method... Ground Next Day Early AM Next Day Air 2 Day Air Other" at bounding box center [522, 158] width 346 height 26
select select "3"
click at [349, 145] on select "Choose a method... Ground Next Day Early AM Next Day Air 2 Day Air Other" at bounding box center [522, 158] width 346 height 26
click at [416, 215] on div "Labels" at bounding box center [510, 212] width 308 height 23
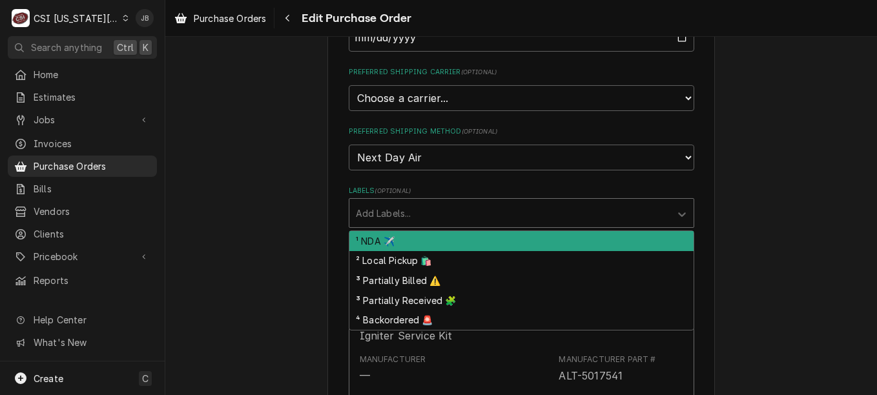
click at [403, 240] on div "¹ NDA ✈️" at bounding box center [521, 241] width 344 height 20
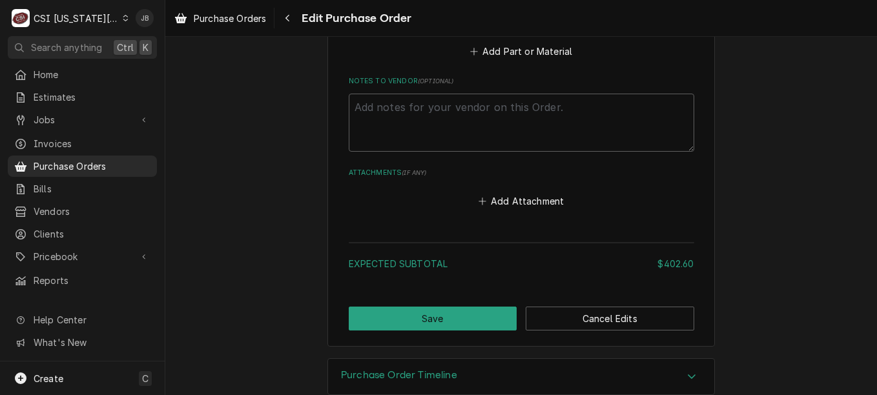
scroll to position [862, 0]
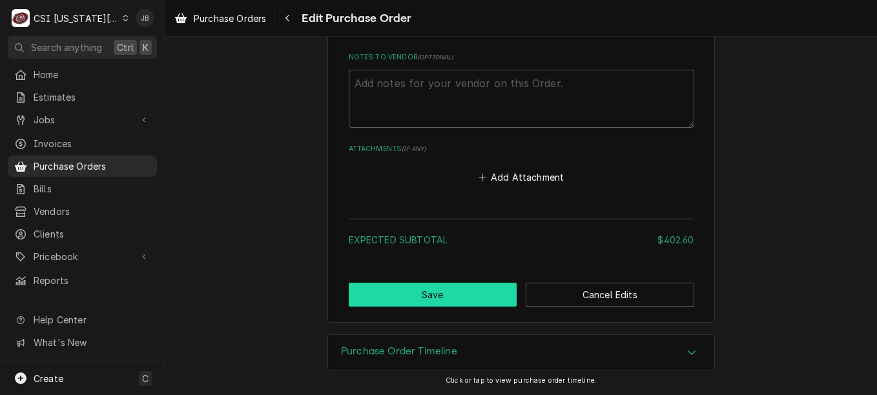
click at [461, 296] on button "Save" at bounding box center [433, 295] width 169 height 24
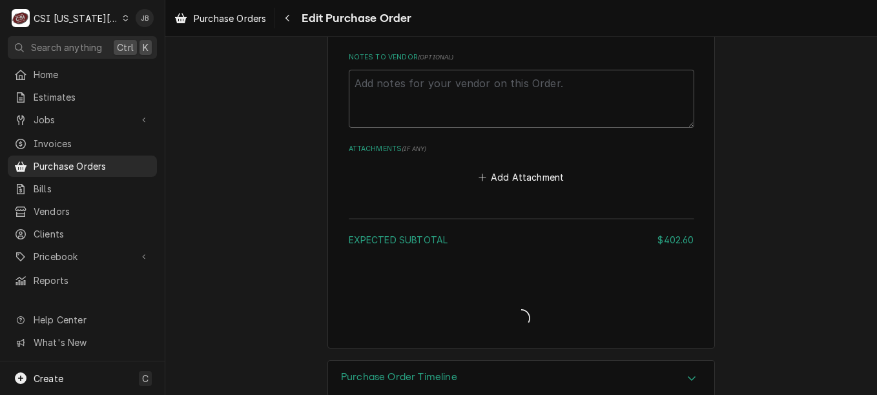
type textarea "x"
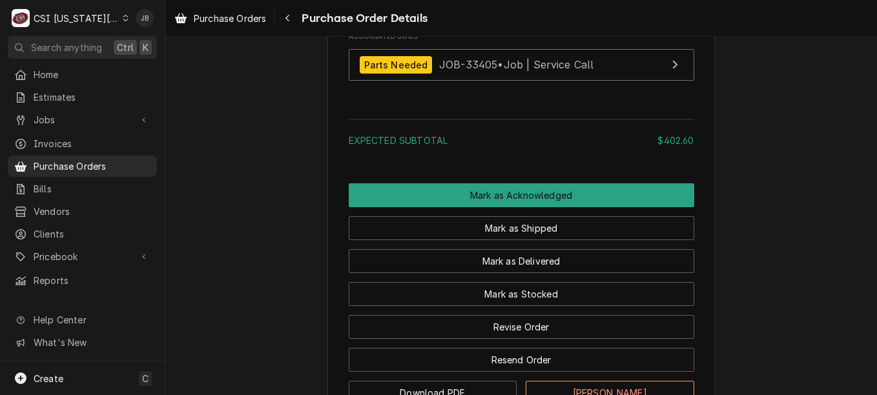
scroll to position [1036, 0]
